Goal: Check status

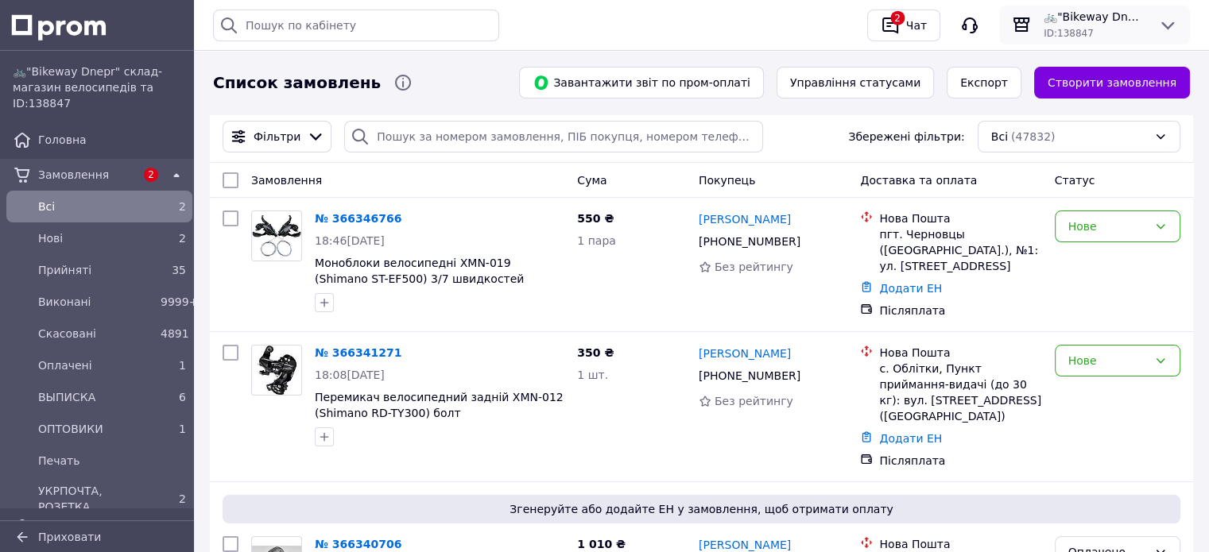
click at [1130, 22] on span "🚲"Bikeway Dnepr" склад-магазин велосипедів та комплектуючих" at bounding box center [1095, 17] width 102 height 16
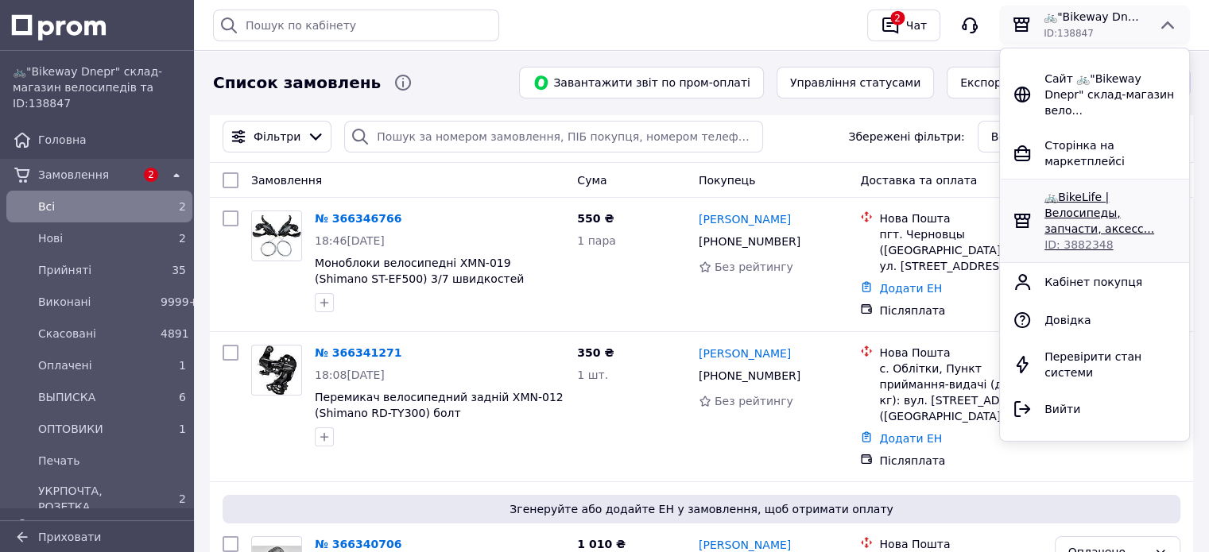
click at [1078, 191] on span "🚲BikeLife | Велосипеды, запчасти, аксесс..." at bounding box center [1100, 213] width 110 height 45
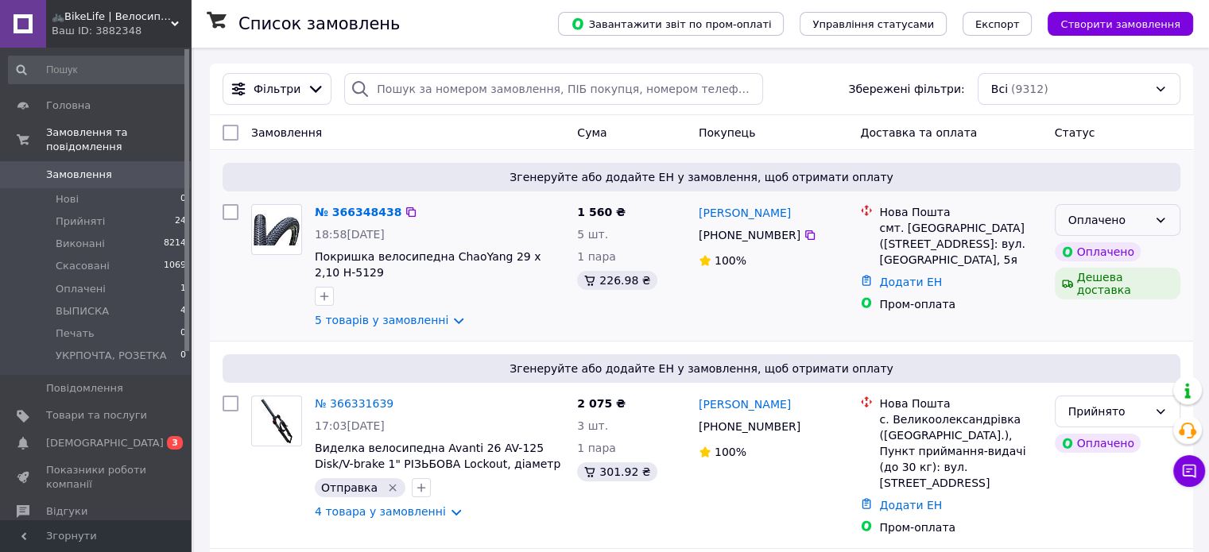
click at [1113, 222] on div "Оплачено" at bounding box center [1107, 219] width 79 height 17
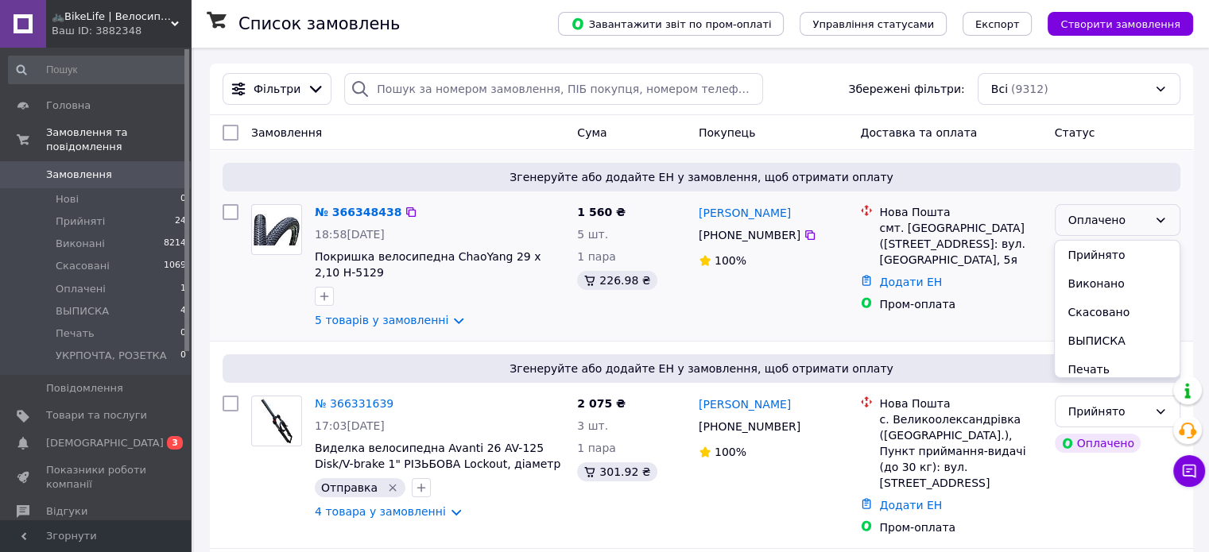
click at [1095, 252] on li "Прийнято" at bounding box center [1117, 255] width 124 height 29
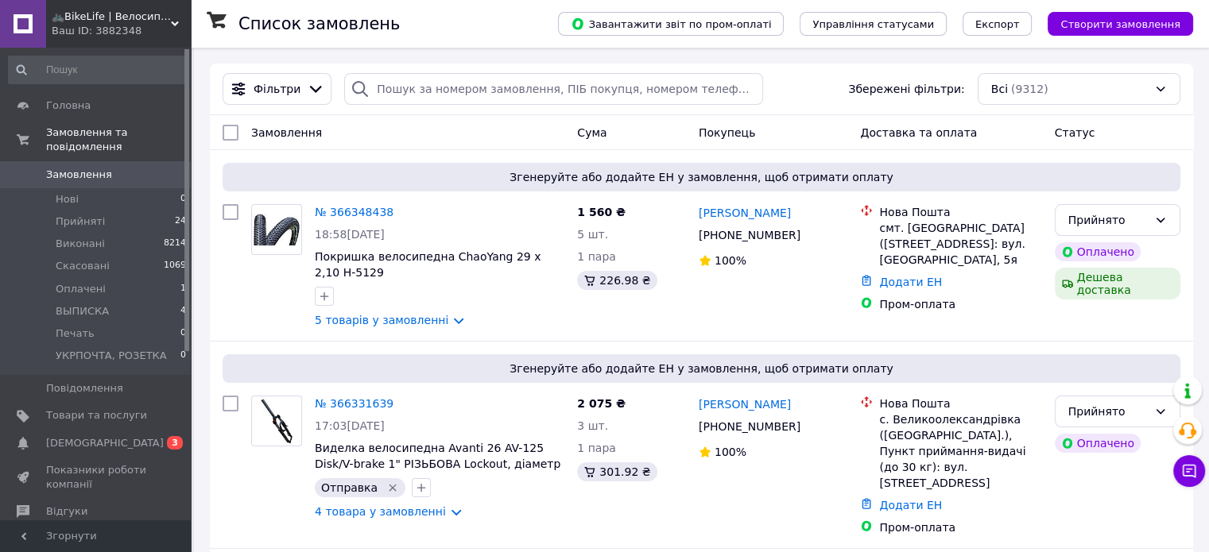
click at [370, 323] on link "5 товарів у замовленні" at bounding box center [382, 320] width 134 height 13
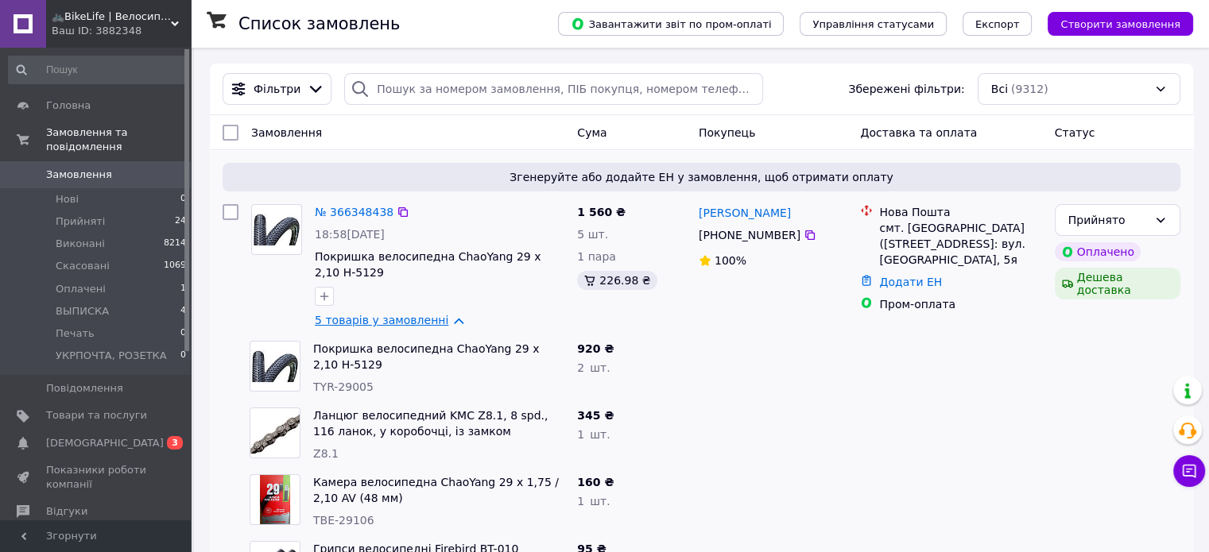
scroll to position [159, 0]
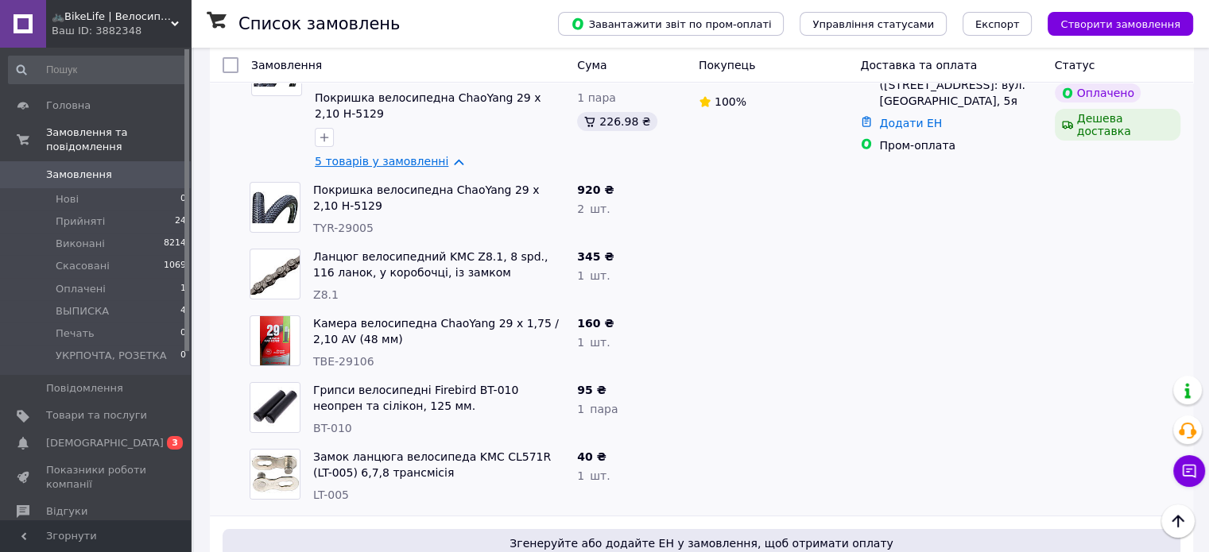
click at [382, 160] on link "5 товарів у замовленні" at bounding box center [382, 161] width 134 height 13
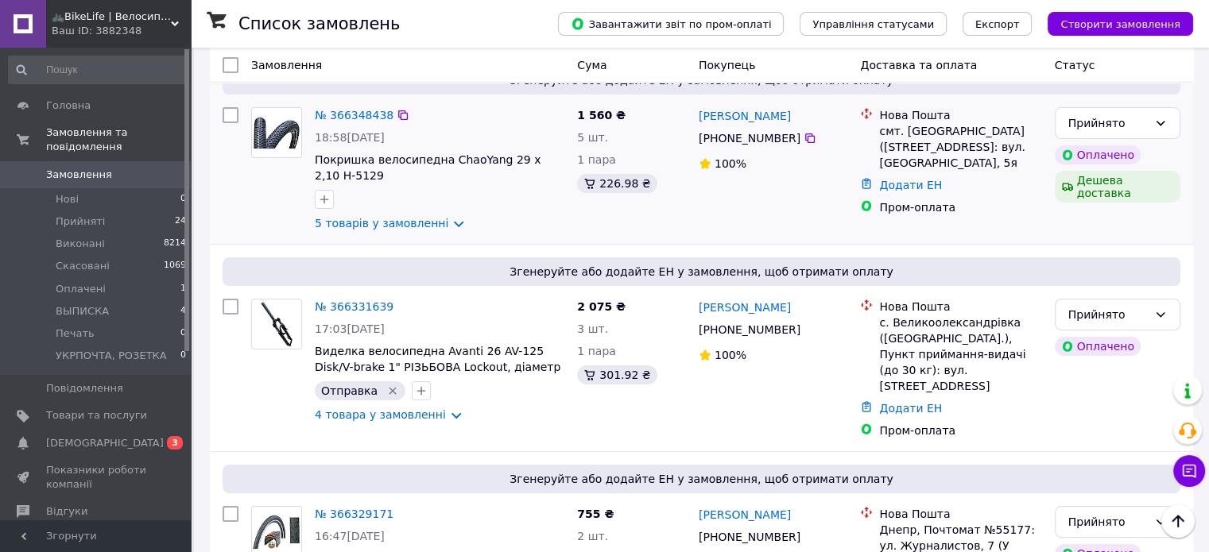
scroll to position [0, 0]
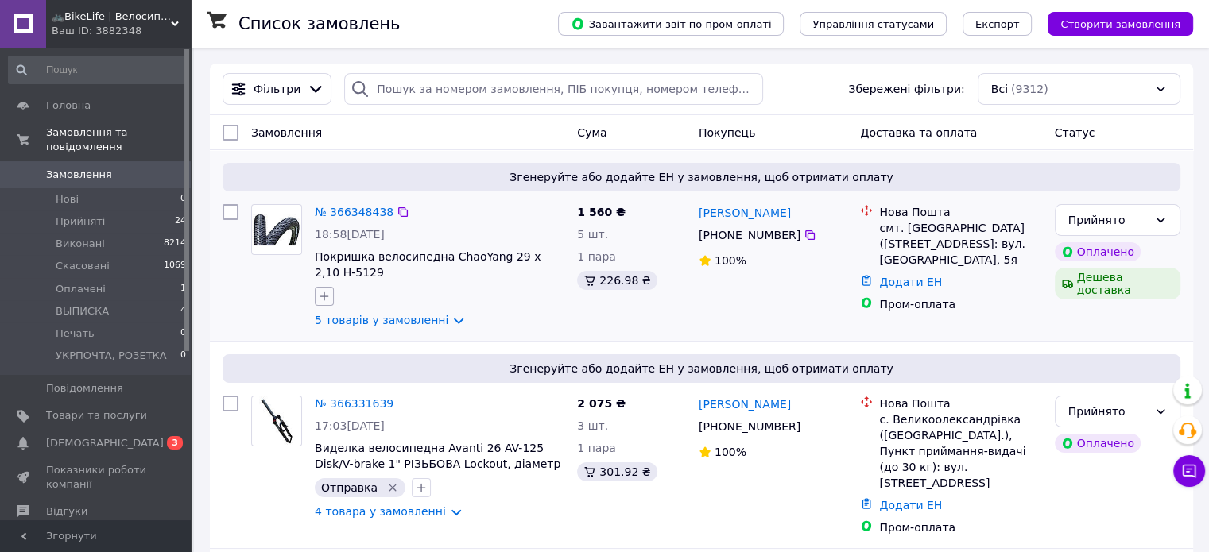
click at [328, 296] on icon "button" at bounding box center [324, 296] width 13 height 13
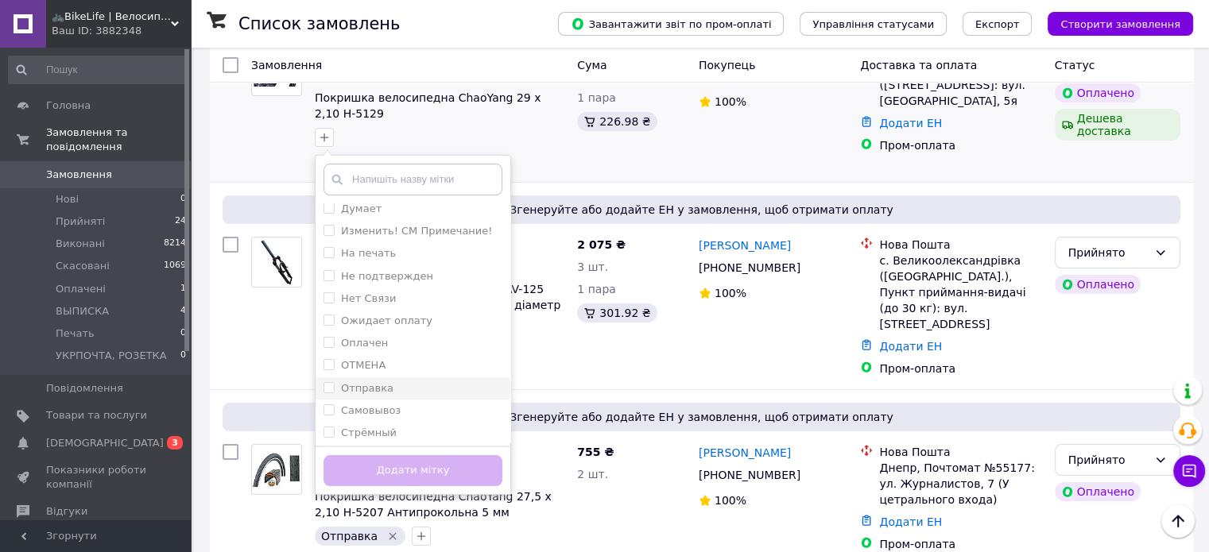
scroll to position [7, 0]
click at [406, 393] on div "Отправка" at bounding box center [413, 387] width 179 height 14
checkbox input "true"
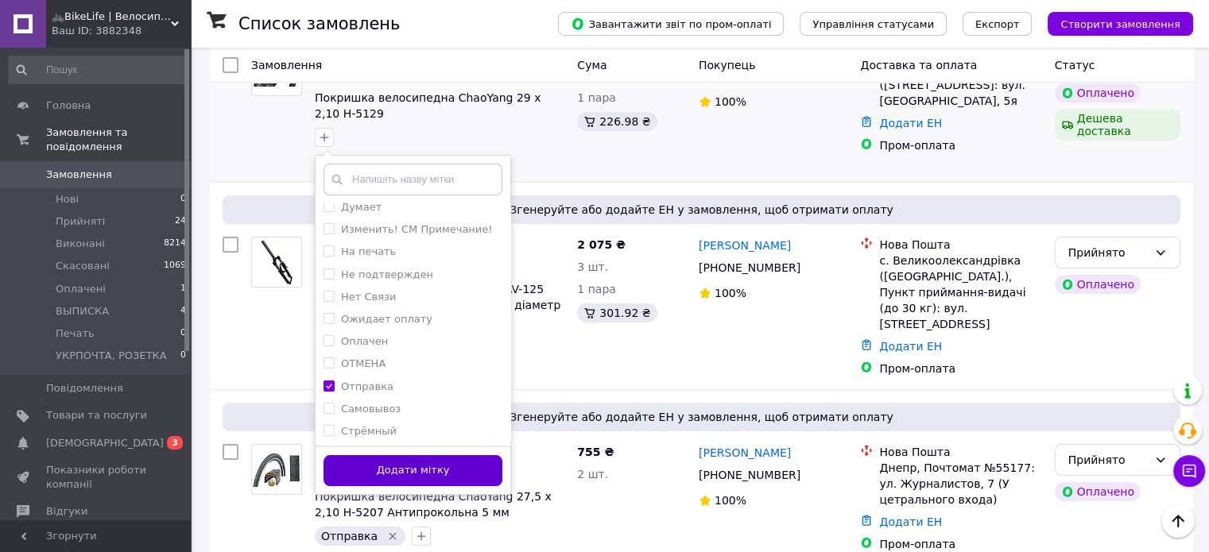
click at [422, 472] on button "Додати мітку" at bounding box center [413, 470] width 179 height 31
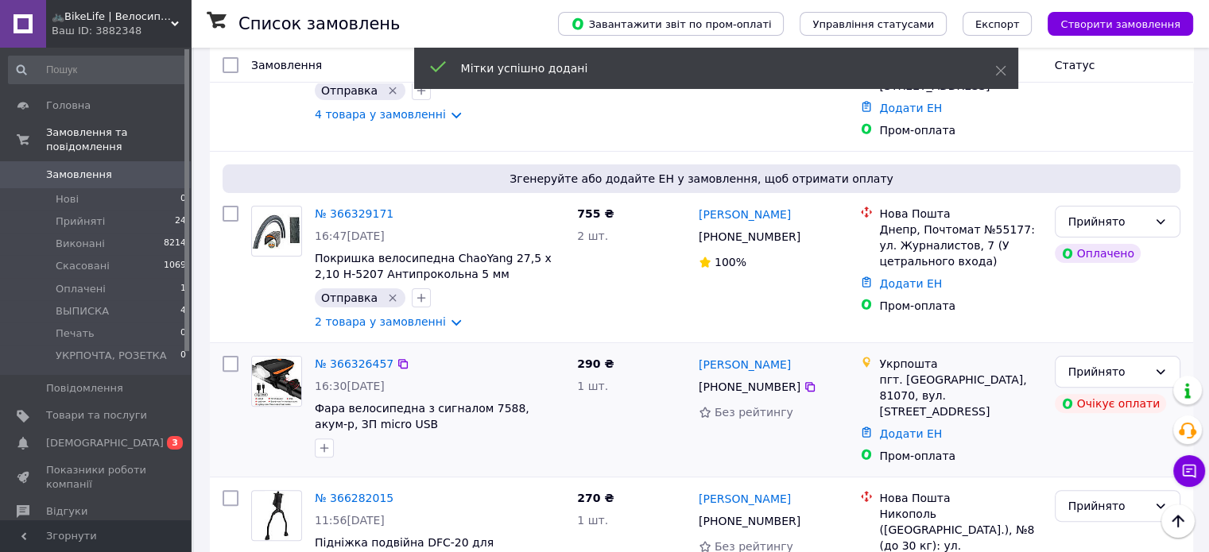
scroll to position [0, 0]
